Goal: Task Accomplishment & Management: Manage account settings

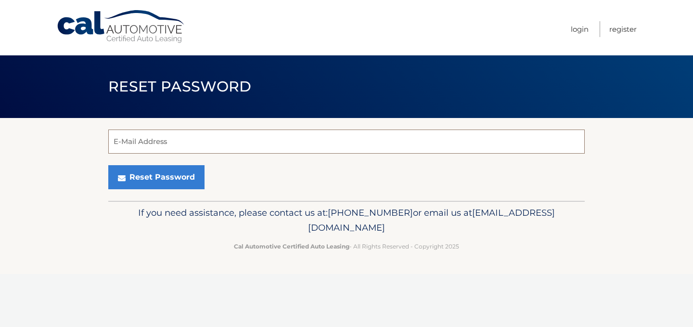
click at [228, 150] on input "E-Mail Address" at bounding box center [346, 141] width 476 height 24
type input "fawzi@njpres.com"
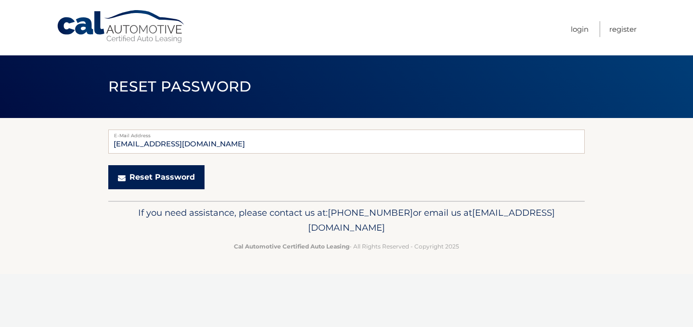
click at [189, 182] on button "Reset Password" at bounding box center [156, 177] width 96 height 24
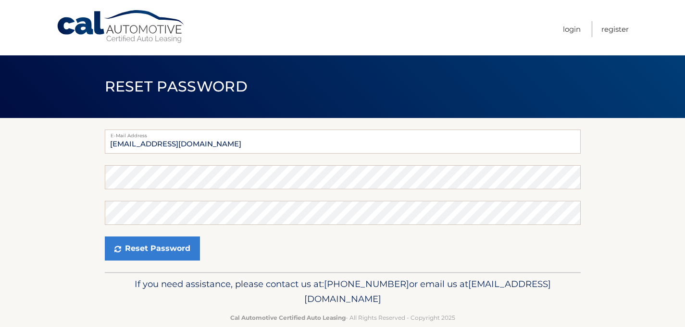
click at [394, 197] on form "E-Mail Address [EMAIL_ADDRESS][DOMAIN_NAME] Password Confirm Password Reset Pas…" at bounding box center [343, 194] width 476 height 131
click at [403, 189] on form "E-Mail Address fawzi@njpres.com Password Confirm Password Reset Password" at bounding box center [343, 194] width 476 height 131
click at [375, 194] on form "E-Mail Address fawzi@njpres.com Password Confirm Password Reset Password" at bounding box center [343, 194] width 476 height 131
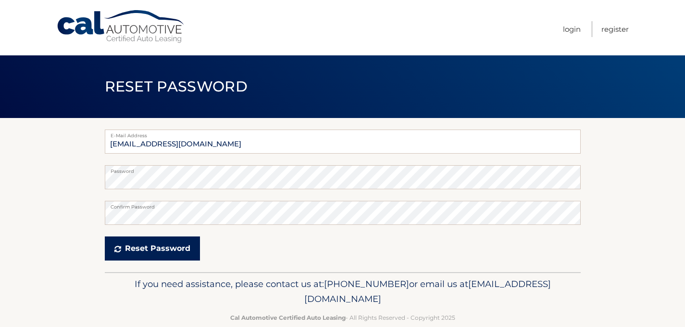
click at [177, 248] on button "Reset Password" at bounding box center [152, 248] width 95 height 24
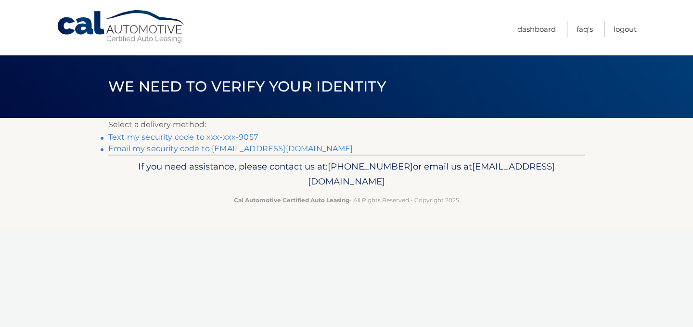
click at [244, 135] on link "Text my security code to xxx-xxx-9057" at bounding box center [183, 136] width 150 height 9
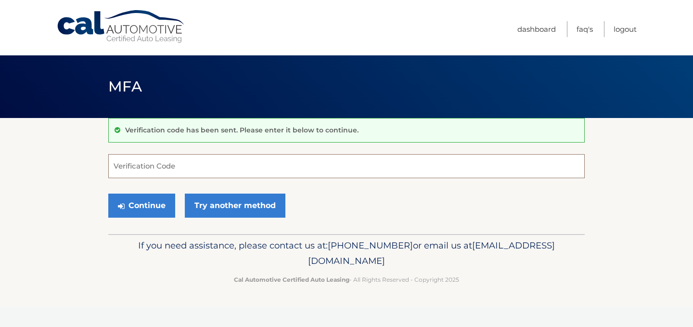
click at [208, 167] on input "Verification Code" at bounding box center [346, 166] width 476 height 24
type input "411366"
click at [108, 193] on button "Continue" at bounding box center [141, 205] width 67 height 24
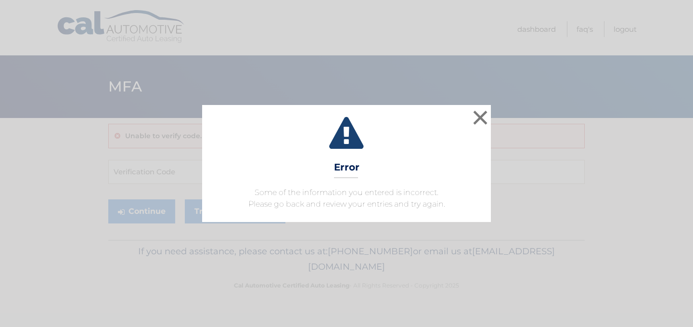
click at [491, 111] on div "× Error Some of the information you entered is incorrect. Please go back and re…" at bounding box center [346, 163] width 685 height 116
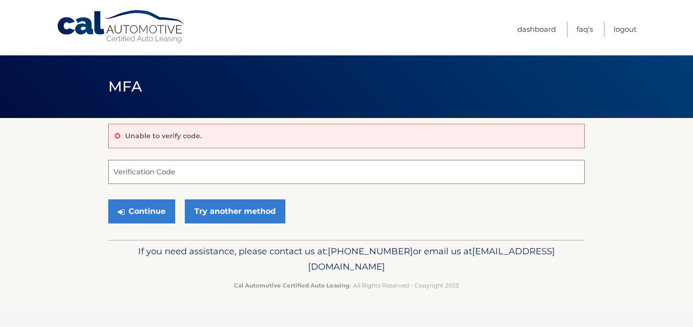
click at [298, 176] on input "Verification Code" at bounding box center [346, 172] width 476 height 24
type input "441366"
click at [108, 199] on button "Continue" at bounding box center [141, 211] width 67 height 24
click at [154, 208] on button "Continue" at bounding box center [141, 211] width 67 height 24
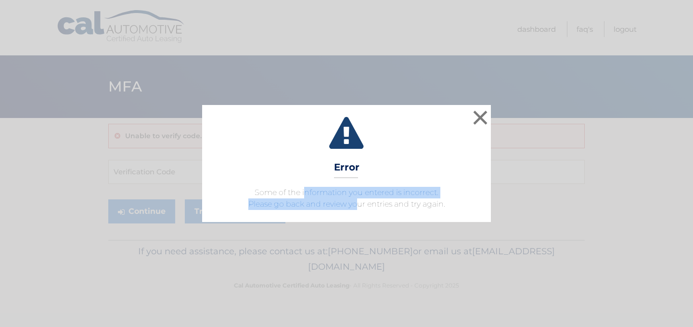
drag, startPoint x: 306, startPoint y: 195, endPoint x: 355, endPoint y: 201, distance: 49.5
click at [355, 201] on span "Some of the information you entered is incorrect. Please go back and review you…" at bounding box center [346, 198] width 197 height 21
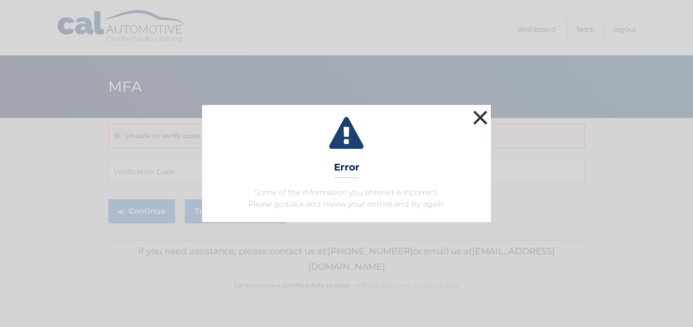
click at [480, 108] on button "×" at bounding box center [479, 117] width 19 height 19
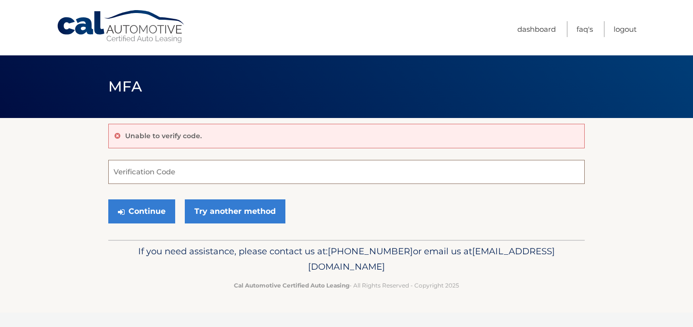
click at [282, 172] on input "Verification Code" at bounding box center [346, 172] width 476 height 24
type input "441366"
click at [143, 217] on button "Continue" at bounding box center [141, 211] width 67 height 24
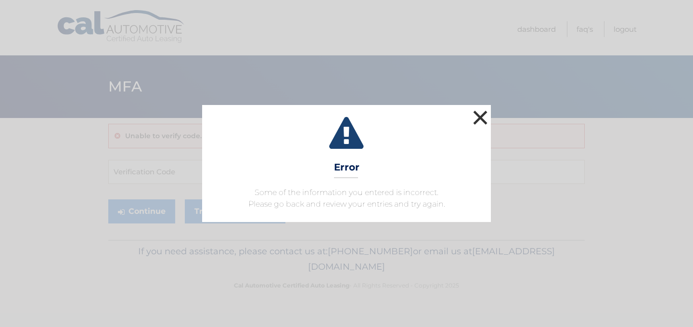
click at [489, 108] on button "×" at bounding box center [479, 117] width 19 height 19
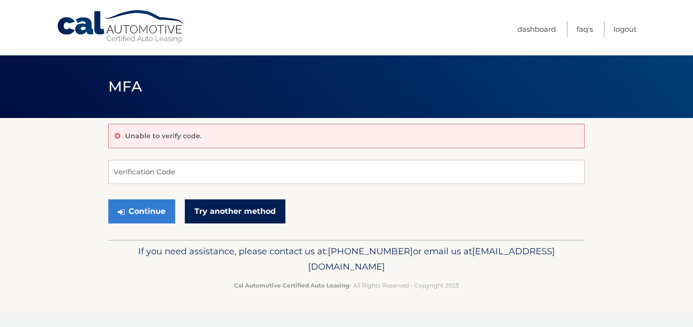
click at [271, 212] on link "Try another method" at bounding box center [235, 211] width 101 height 24
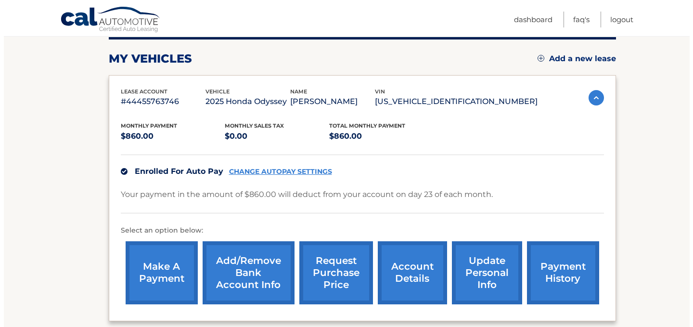
scroll to position [125, 0]
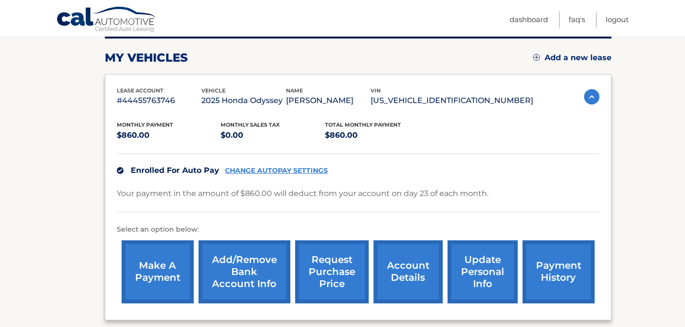
click at [345, 258] on link "request purchase price" at bounding box center [332, 271] width 74 height 63
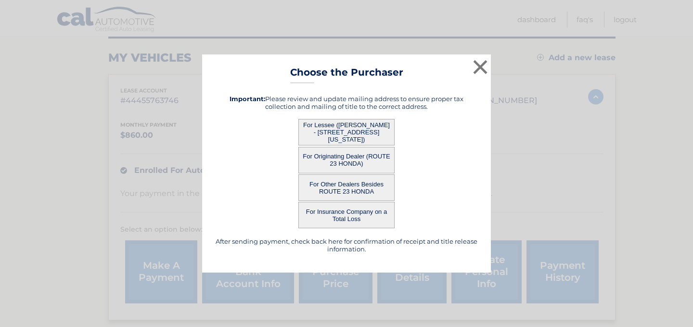
click at [349, 139] on button "For Lessee ([PERSON_NAME] - [STREET_ADDRESS][US_STATE])" at bounding box center [346, 132] width 96 height 26
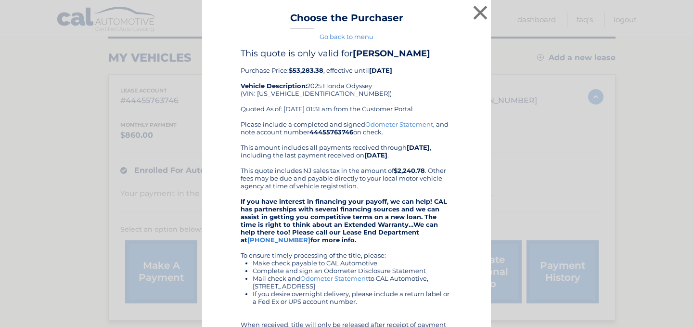
scroll to position [22, 0]
